Goal: Task Accomplishment & Management: Use online tool/utility

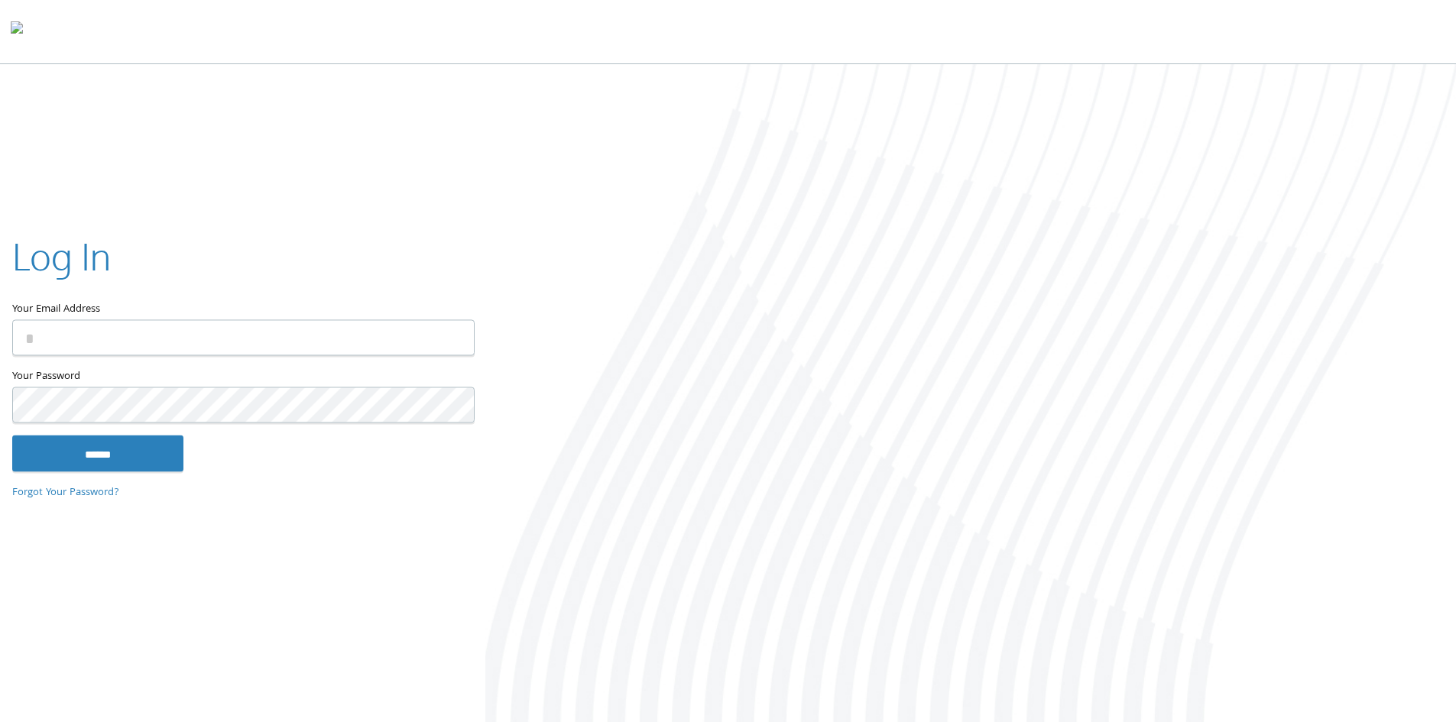
click at [101, 344] on input "Your Email Address" at bounding box center [243, 337] width 462 height 36
type input "**********"
click at [12, 435] on input "******" at bounding box center [97, 453] width 171 height 37
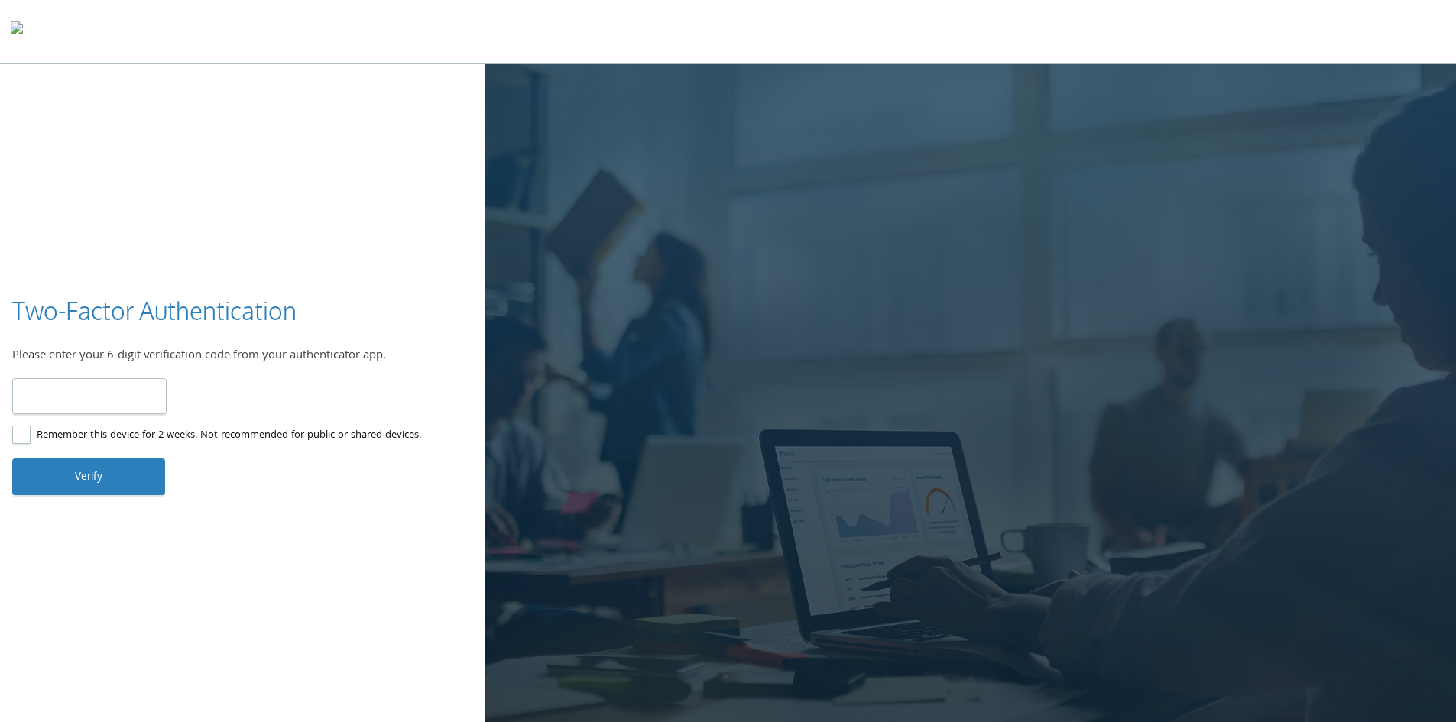
type input "******"
